Goal: Information Seeking & Learning: Learn about a topic

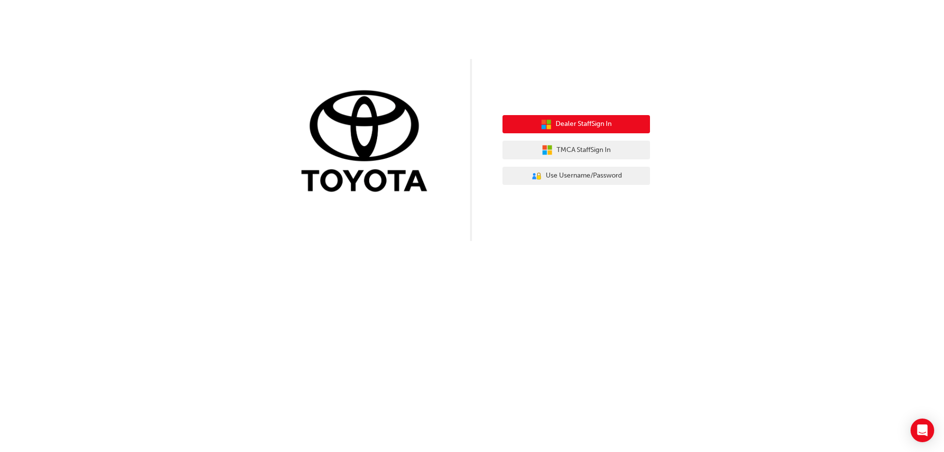
click at [608, 122] on span "Dealer Staff Sign In" at bounding box center [584, 124] width 56 height 11
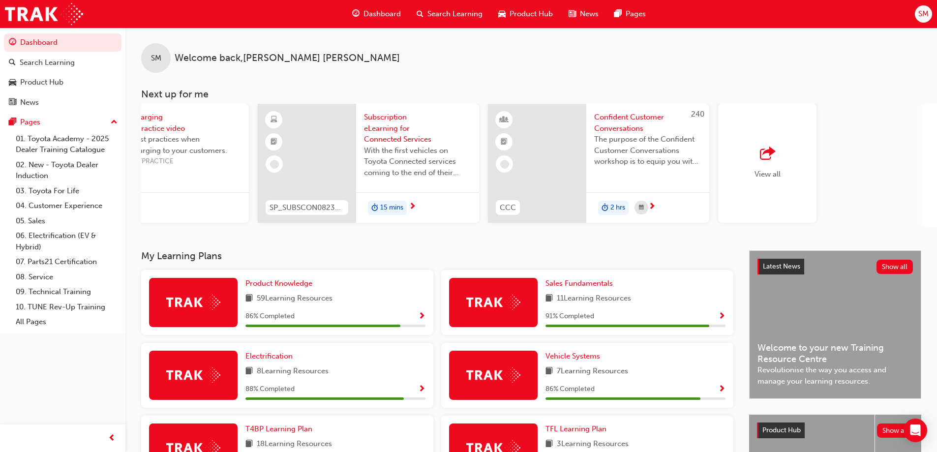
scroll to position [0, 584]
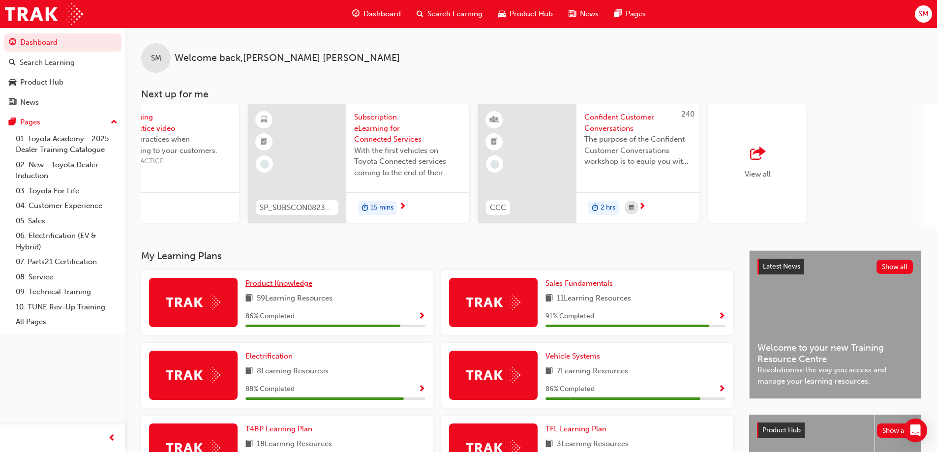
click at [304, 288] on span "Product Knowledge" at bounding box center [278, 283] width 67 height 9
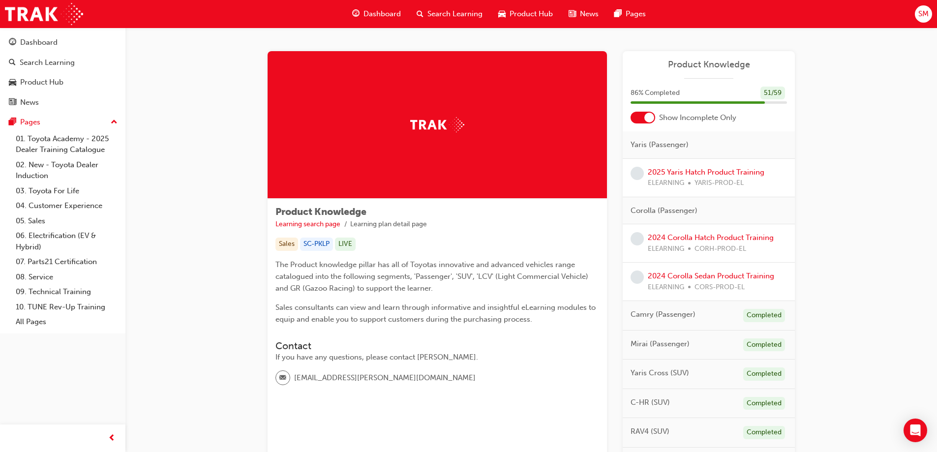
drag, startPoint x: 379, startPoint y: 287, endPoint x: 243, endPoint y: 59, distance: 265.5
click at [439, 15] on span "Search Learning" at bounding box center [454, 13] width 55 height 11
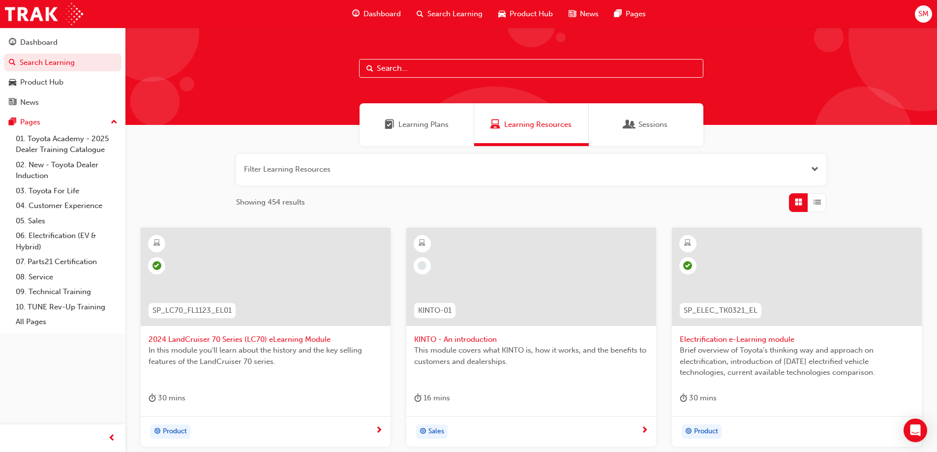
click at [519, 15] on span "Product Hub" at bounding box center [530, 13] width 43 height 11
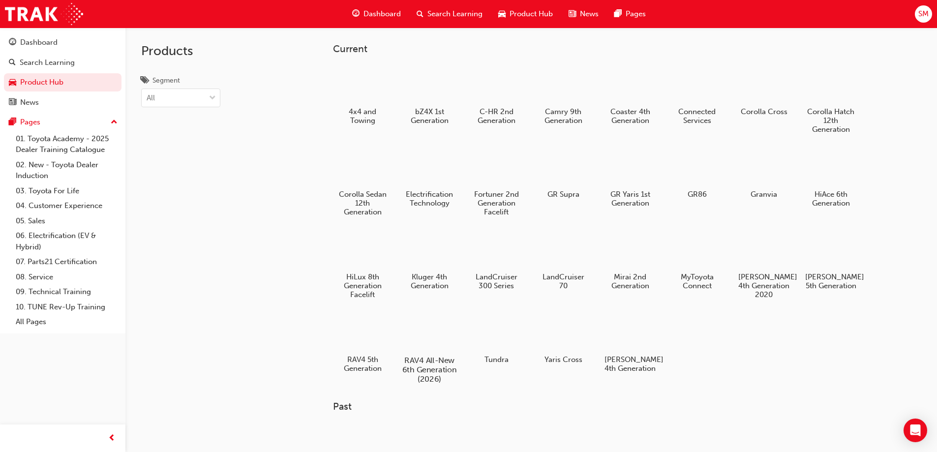
click at [429, 337] on div at bounding box center [429, 331] width 55 height 39
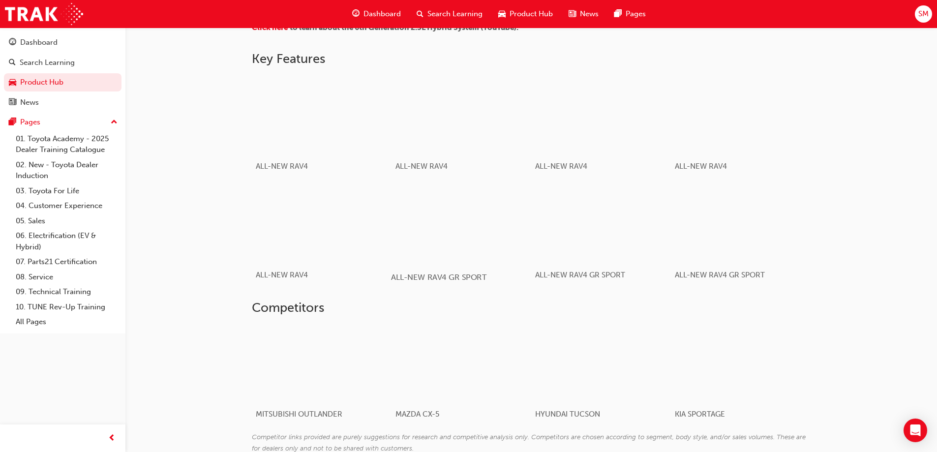
scroll to position [590, 0]
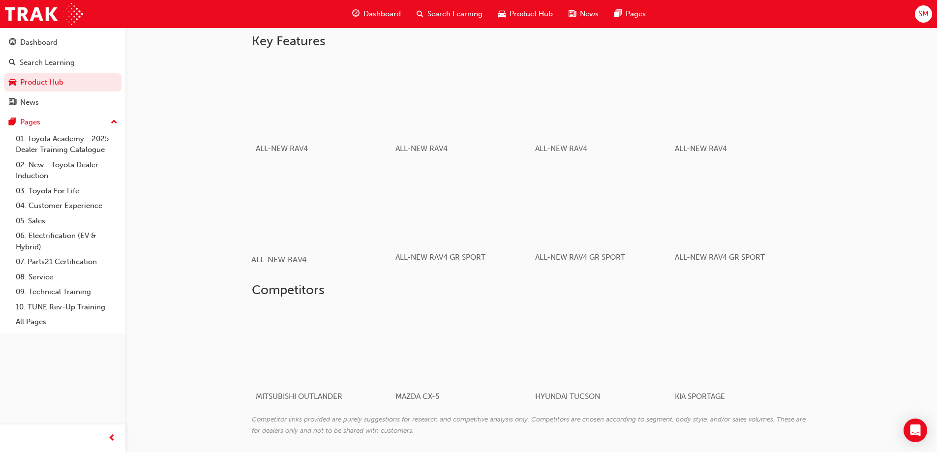
click at [311, 204] on div "button" at bounding box center [321, 205] width 140 height 79
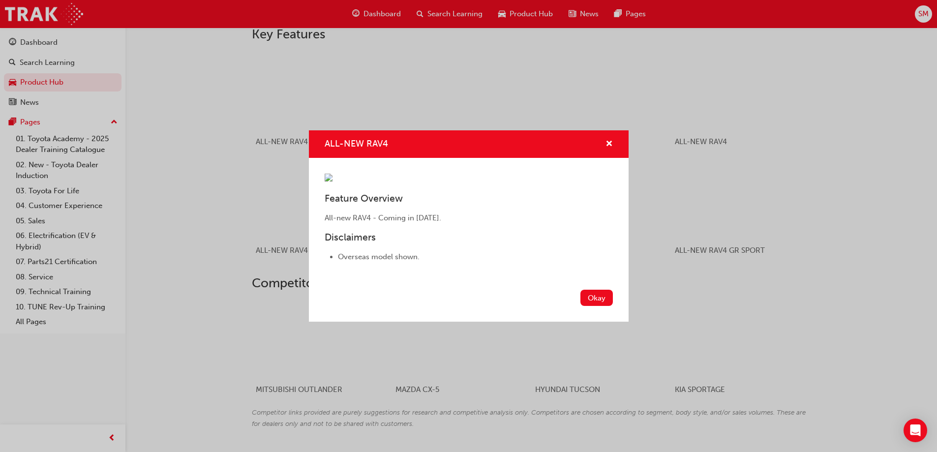
scroll to position [533, 0]
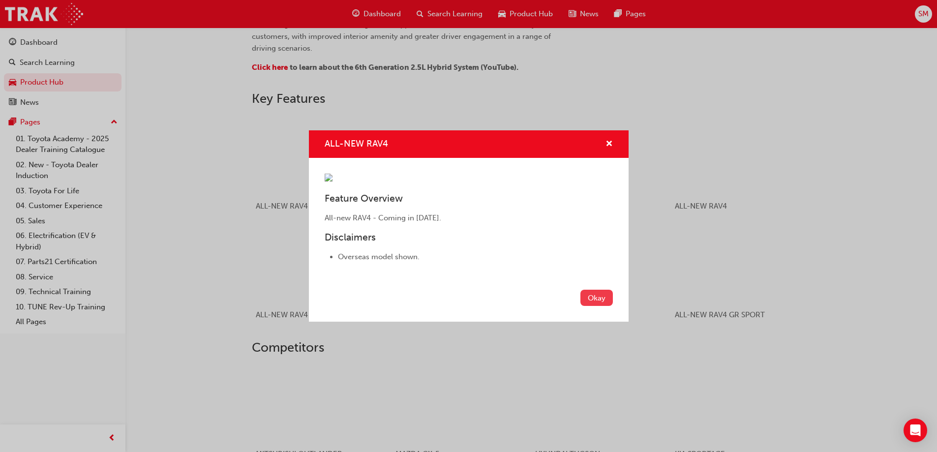
click at [602, 306] on button "Okay" at bounding box center [596, 298] width 32 height 16
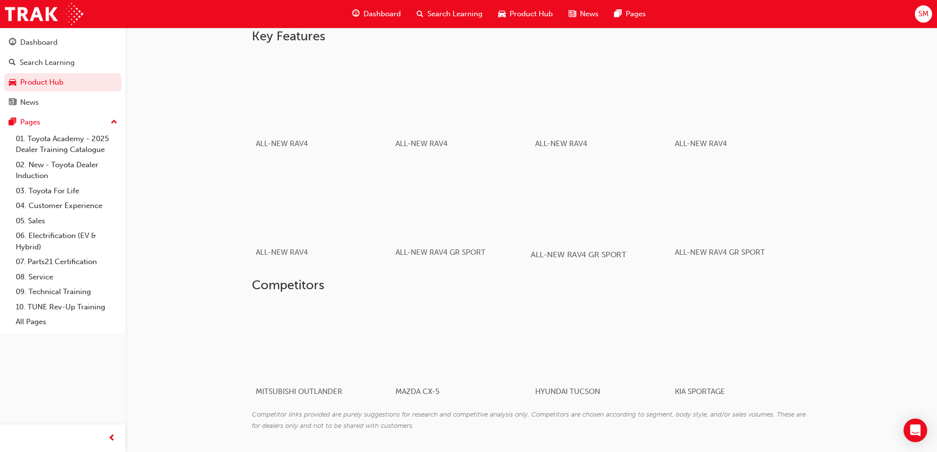
scroll to position [483, 0]
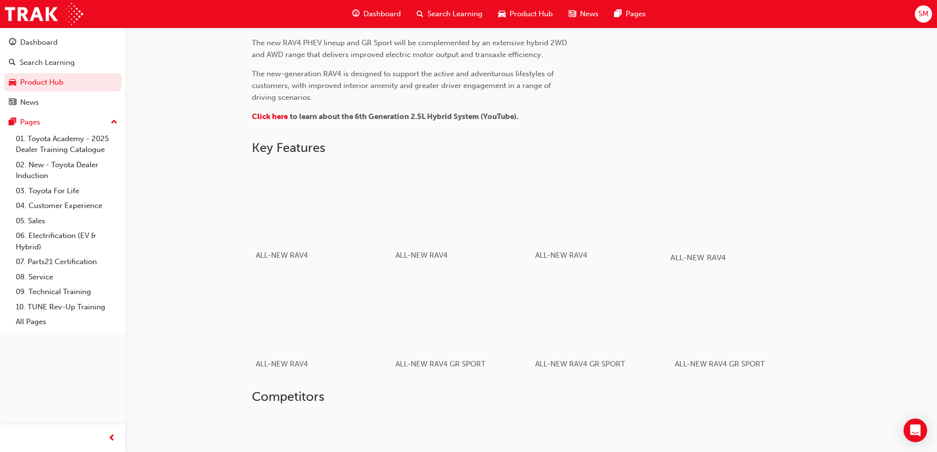
click at [729, 221] on div "button" at bounding box center [740, 203] width 140 height 79
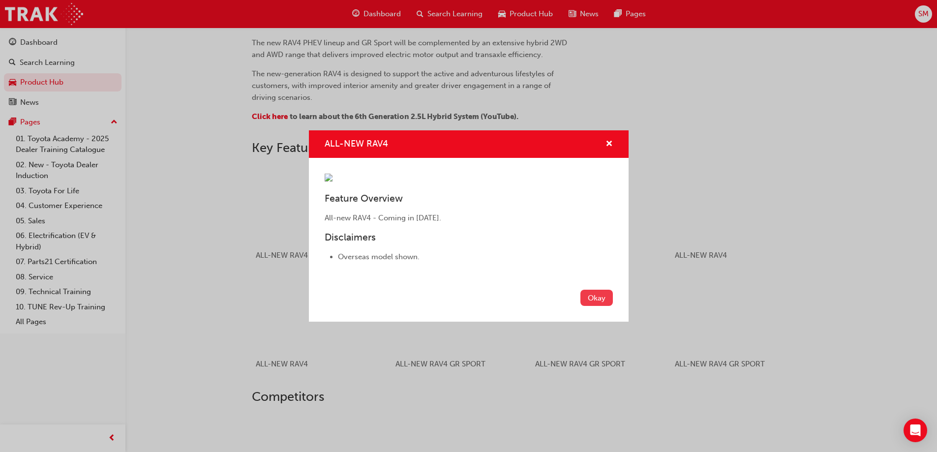
click at [610, 306] on button "Okay" at bounding box center [596, 298] width 32 height 16
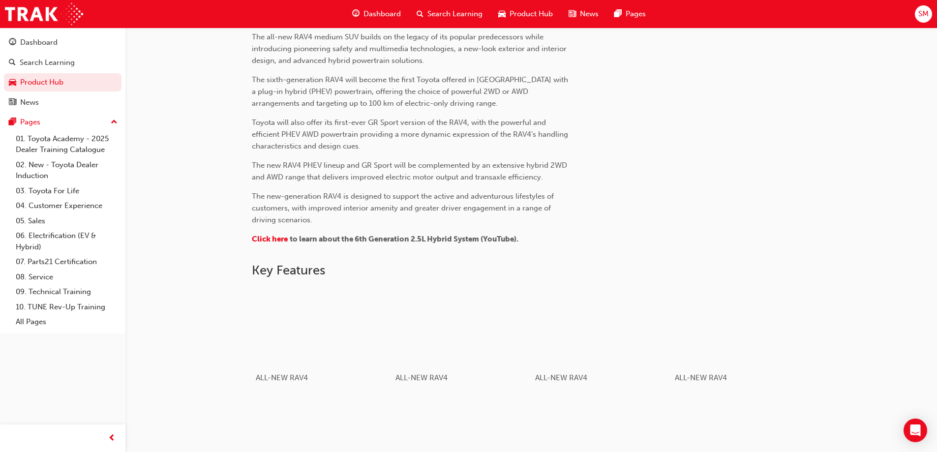
scroll to position [336, 0]
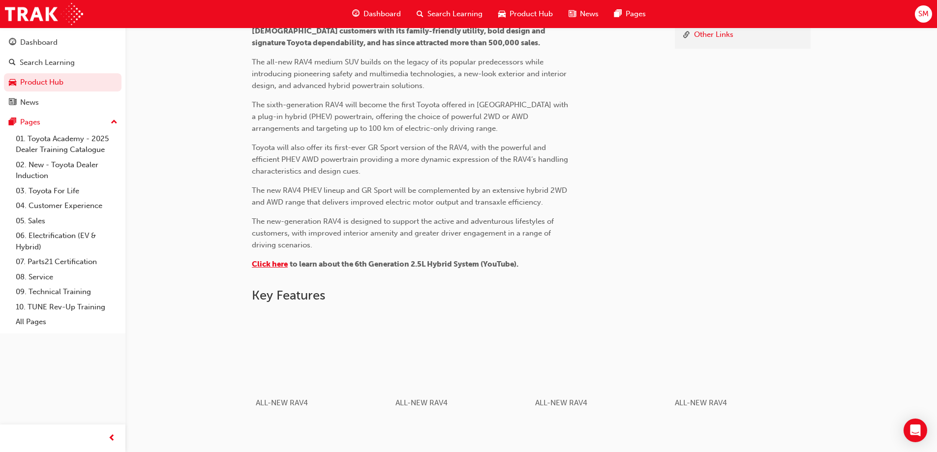
click at [278, 262] on span "Click here" at bounding box center [270, 264] width 36 height 9
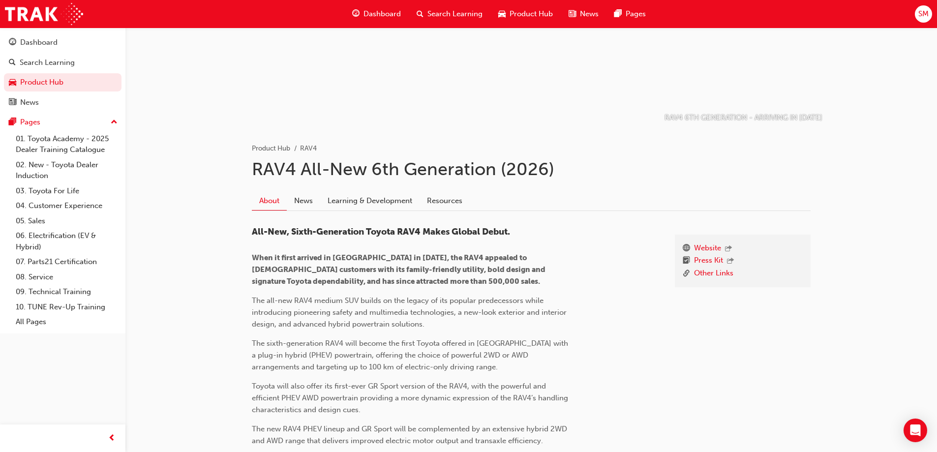
scroll to position [98, 0]
click at [376, 204] on link "Learning & Development" at bounding box center [369, 199] width 99 height 19
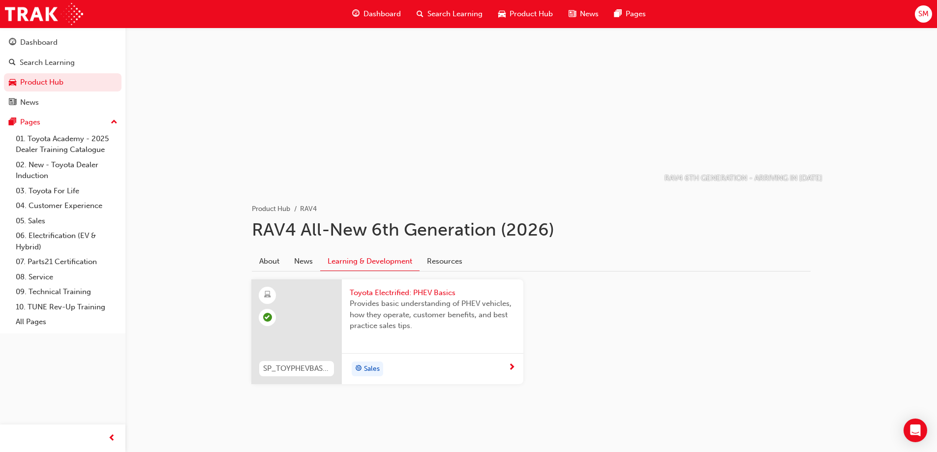
scroll to position [41, 0]
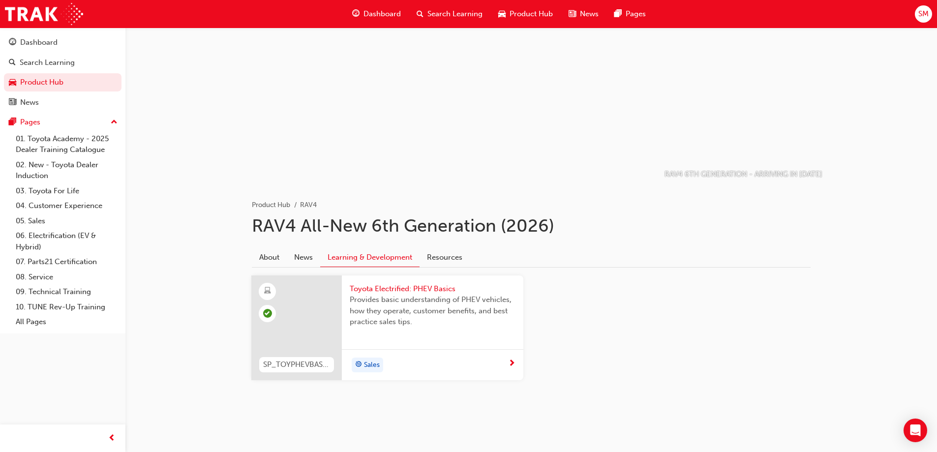
click at [387, 289] on span "Toyota Electrified: PHEV Basics" at bounding box center [433, 288] width 166 height 11
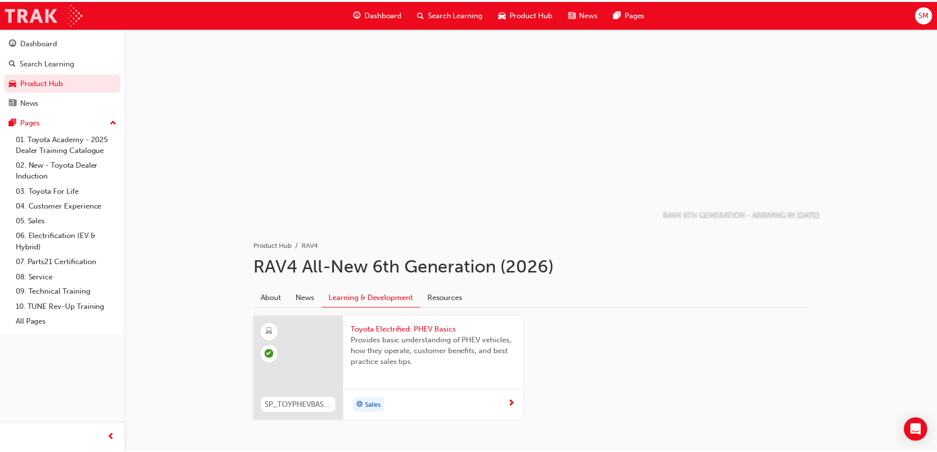
scroll to position [41, 0]
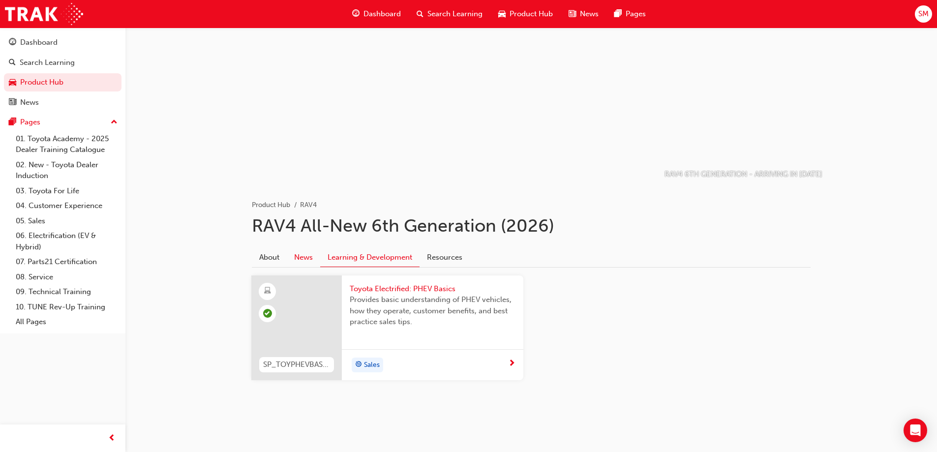
click at [296, 256] on link "News" at bounding box center [303, 257] width 33 height 19
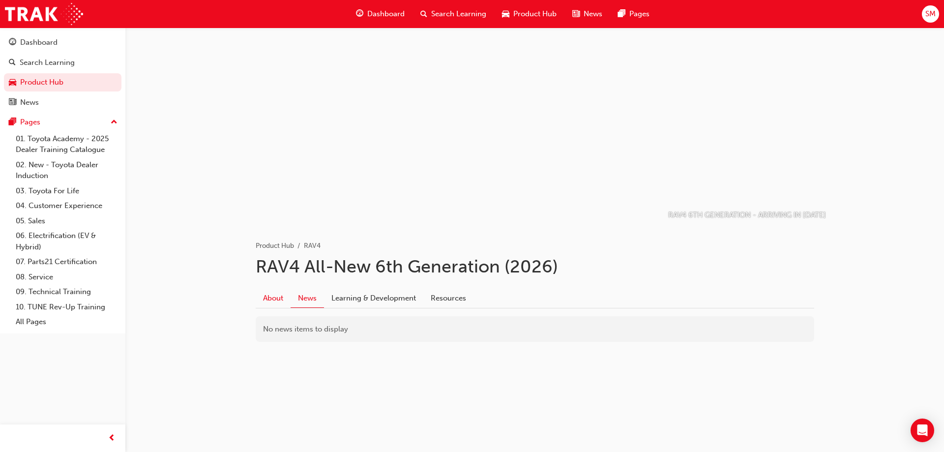
click at [272, 296] on link "About" at bounding box center [273, 298] width 35 height 19
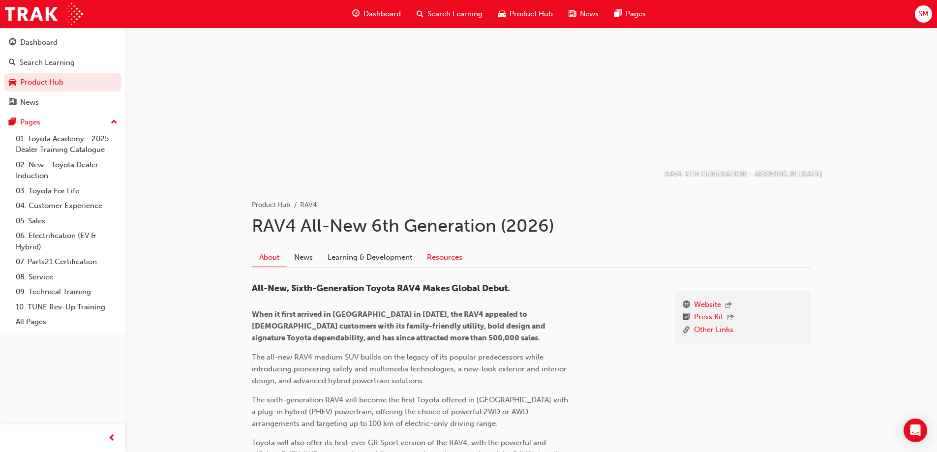
click at [451, 264] on link "Resources" at bounding box center [444, 257] width 50 height 19
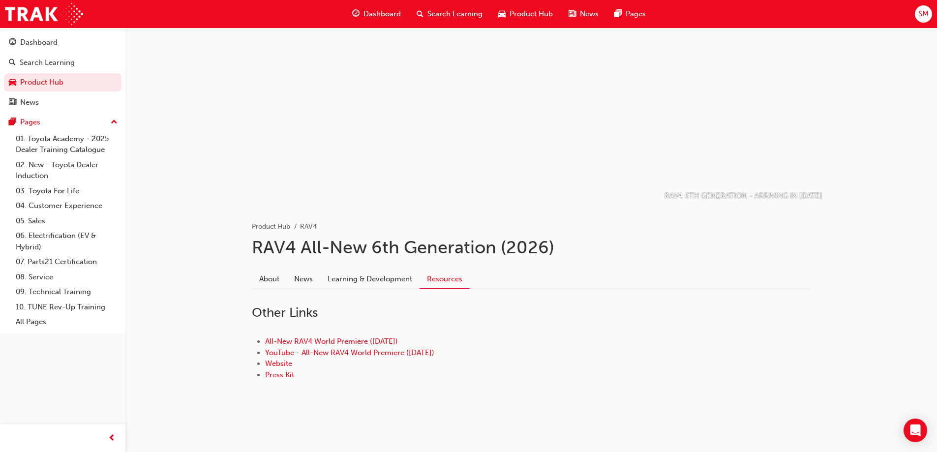
scroll to position [19, 0]
